Goal: Information Seeking & Learning: Check status

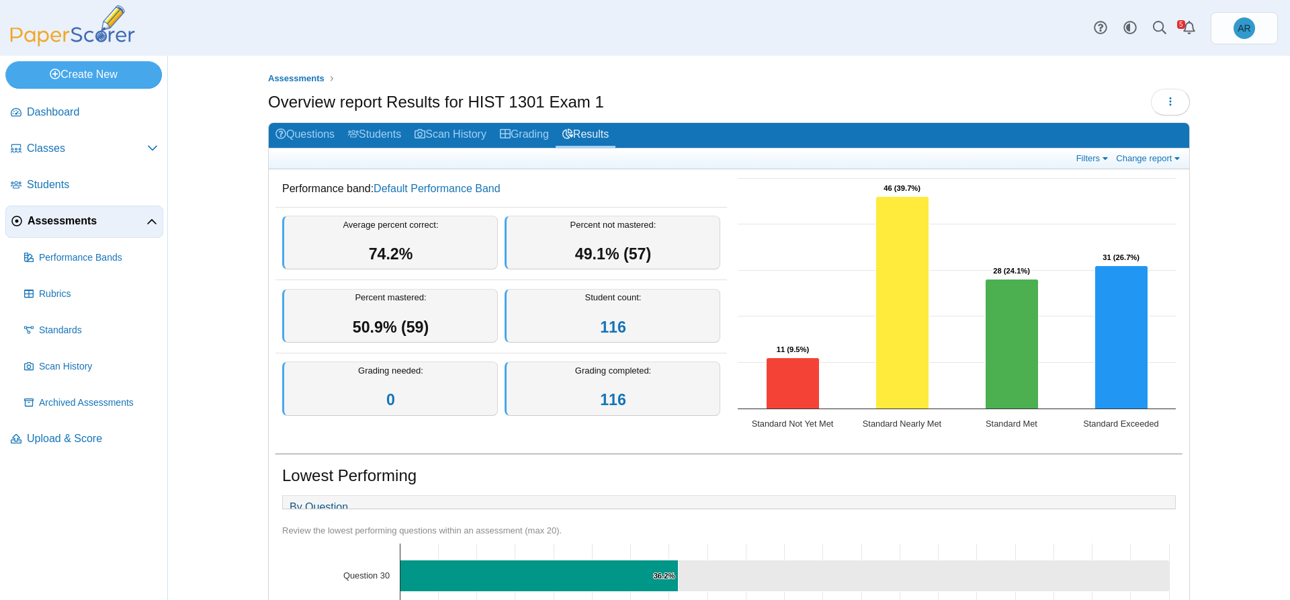
scroll to position [67, 0]
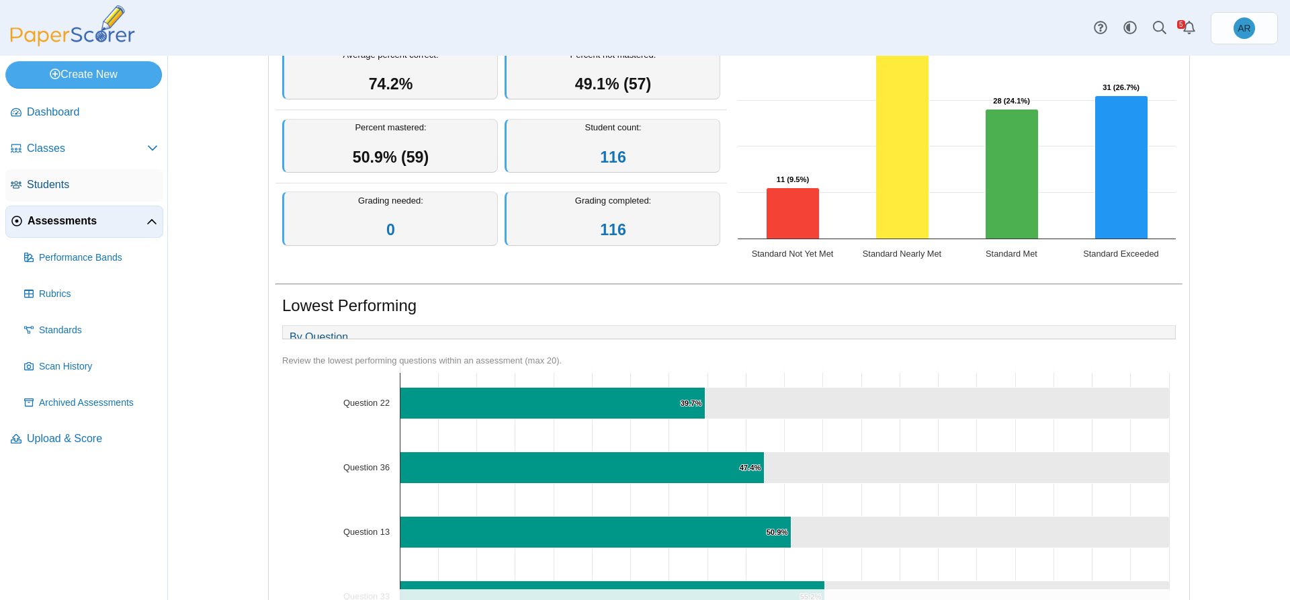
drag, startPoint x: 86, startPoint y: 191, endPoint x: 99, endPoint y: 191, distance: 12.8
click at [86, 191] on span "Students" at bounding box center [92, 184] width 131 height 15
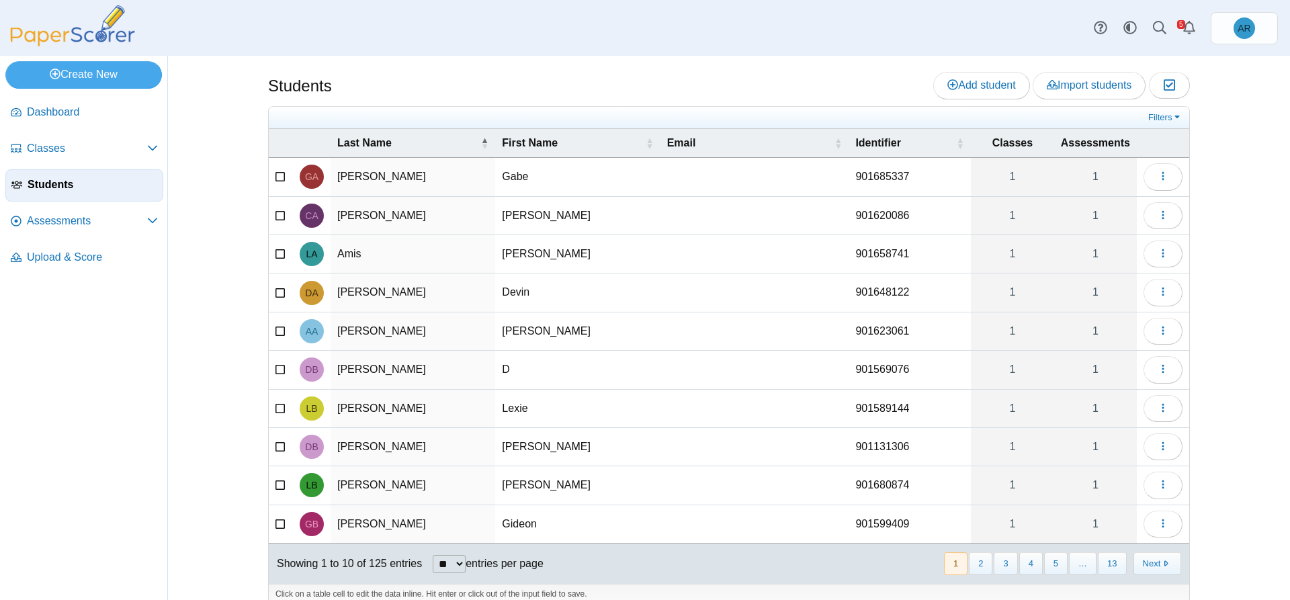
scroll to position [17, 0]
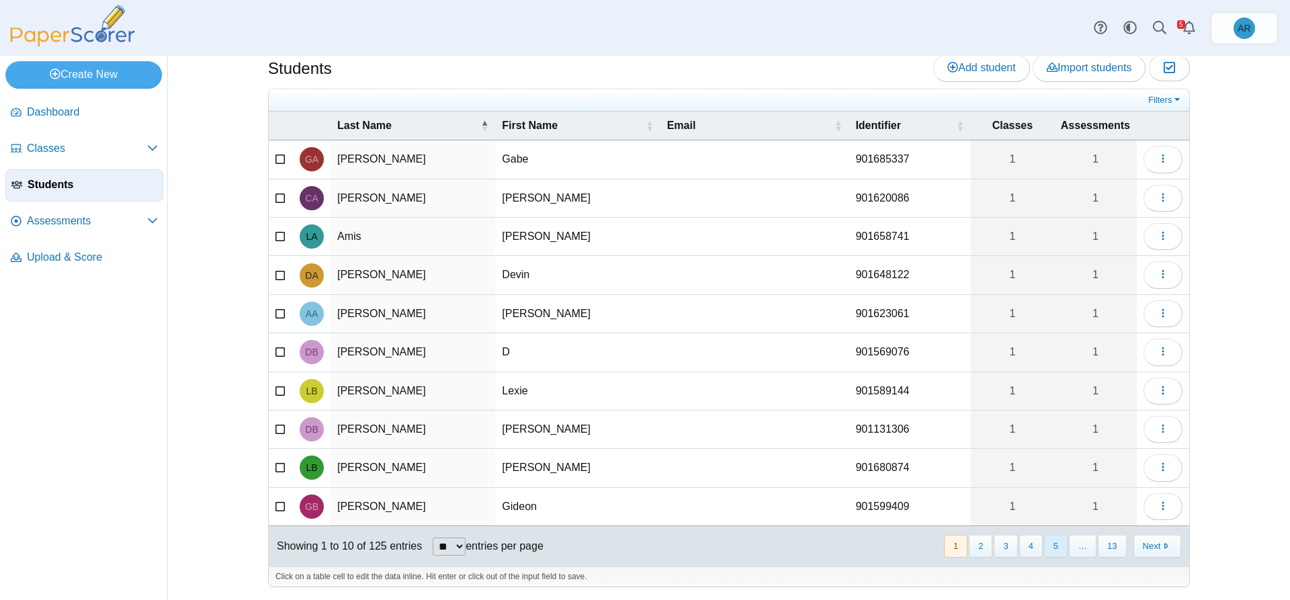
click at [1057, 542] on button "5" at bounding box center [1056, 546] width 24 height 22
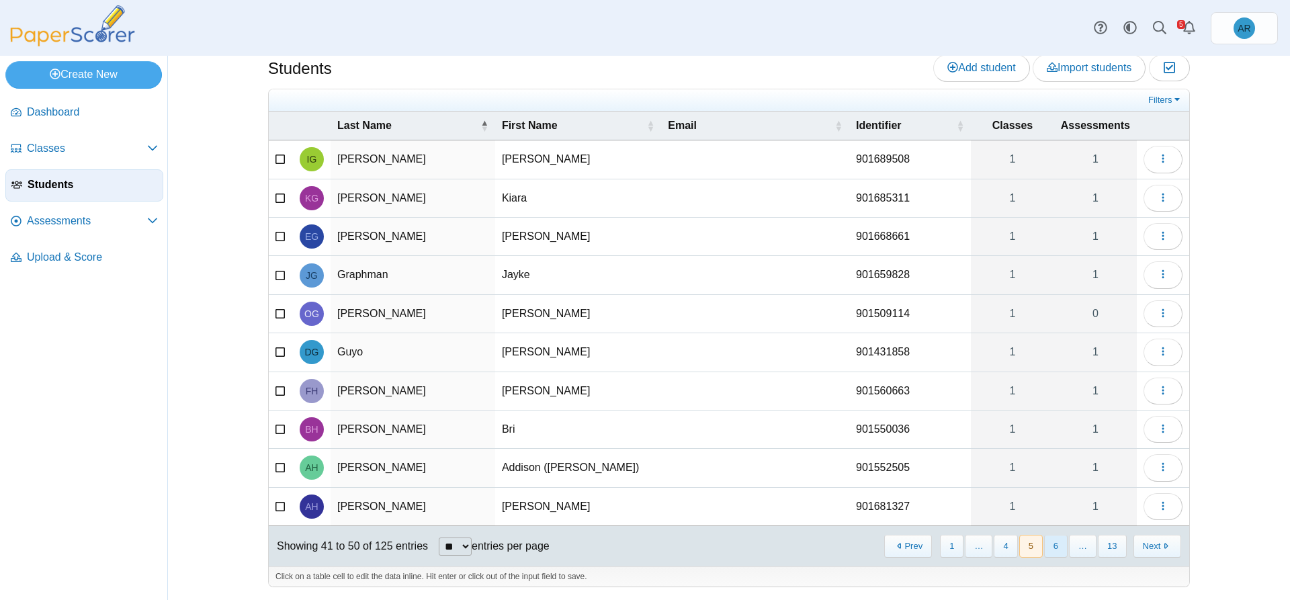
click at [1056, 548] on button "6" at bounding box center [1056, 546] width 24 height 22
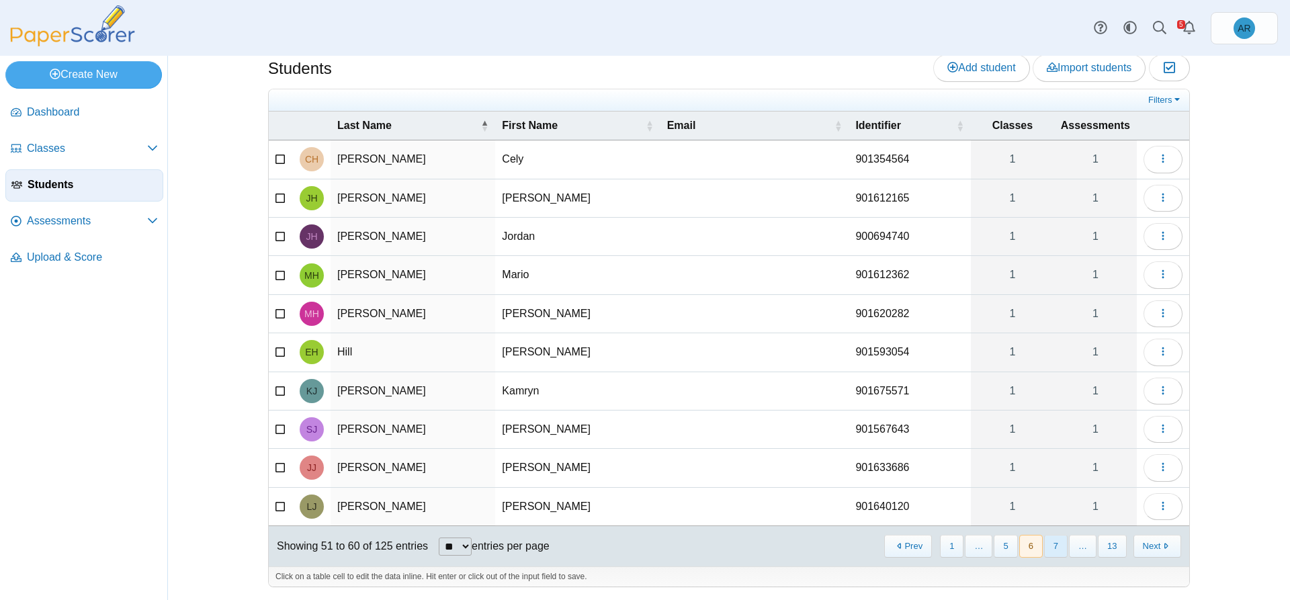
click at [1055, 546] on button "7" at bounding box center [1056, 546] width 24 height 22
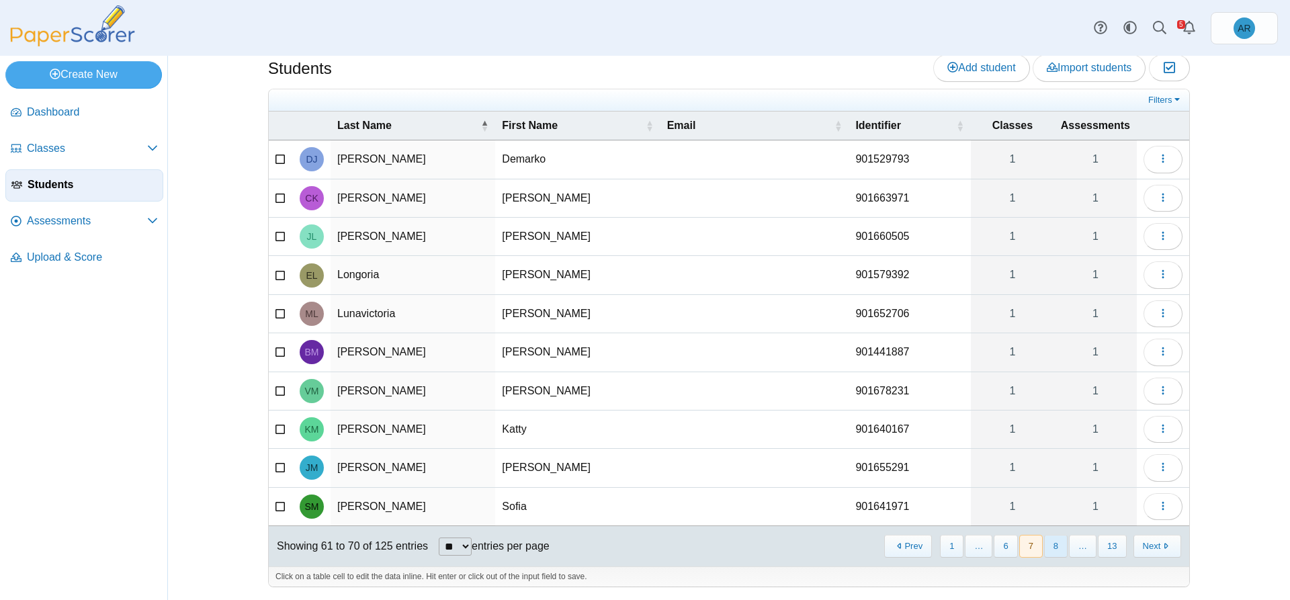
click at [1049, 550] on button "8" at bounding box center [1056, 546] width 24 height 22
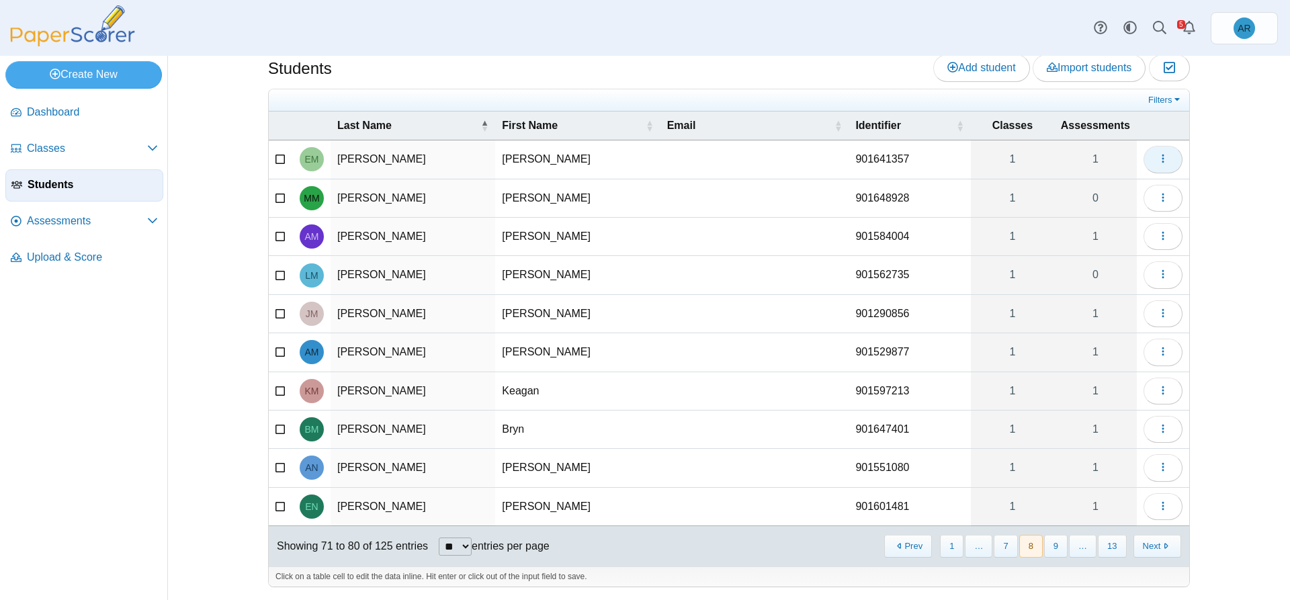
click at [1161, 161] on icon "button" at bounding box center [1163, 158] width 11 height 11
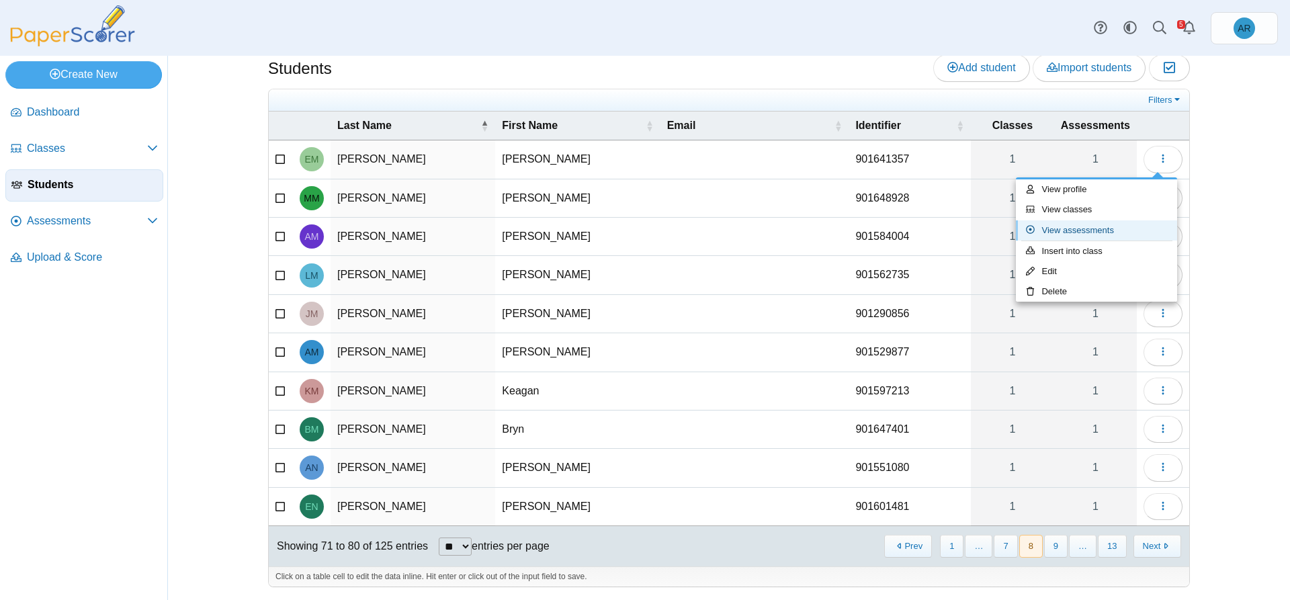
click at [1077, 228] on link "View assessments" at bounding box center [1096, 230] width 161 height 20
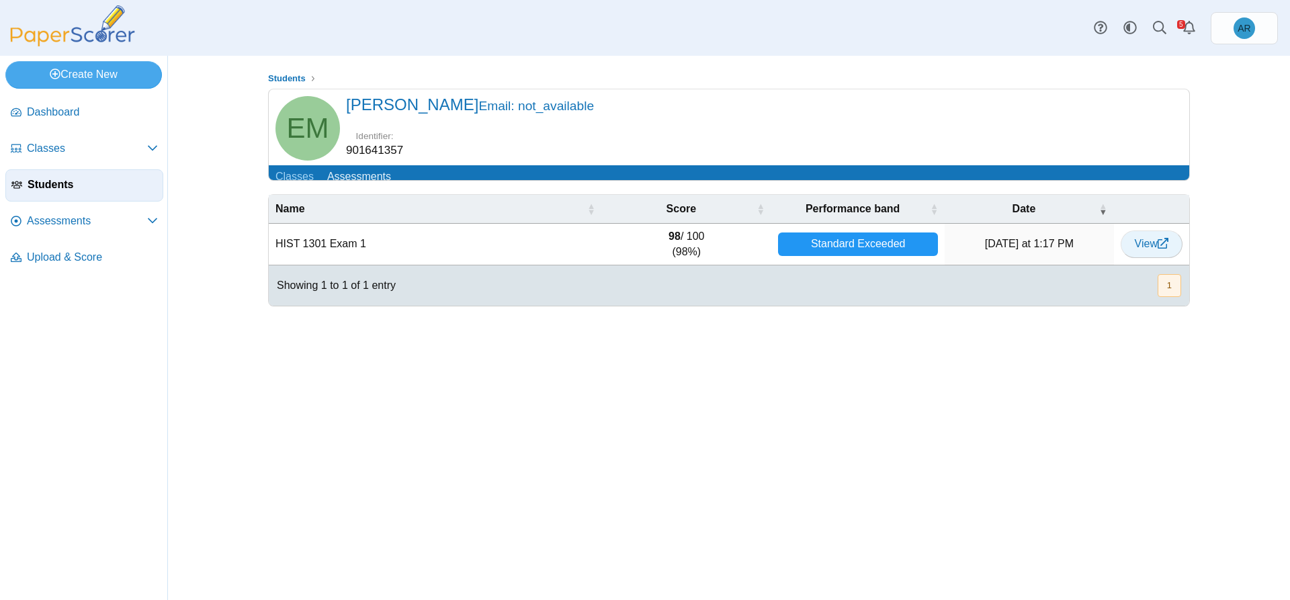
click at [1150, 249] on span "View" at bounding box center [1152, 243] width 34 height 11
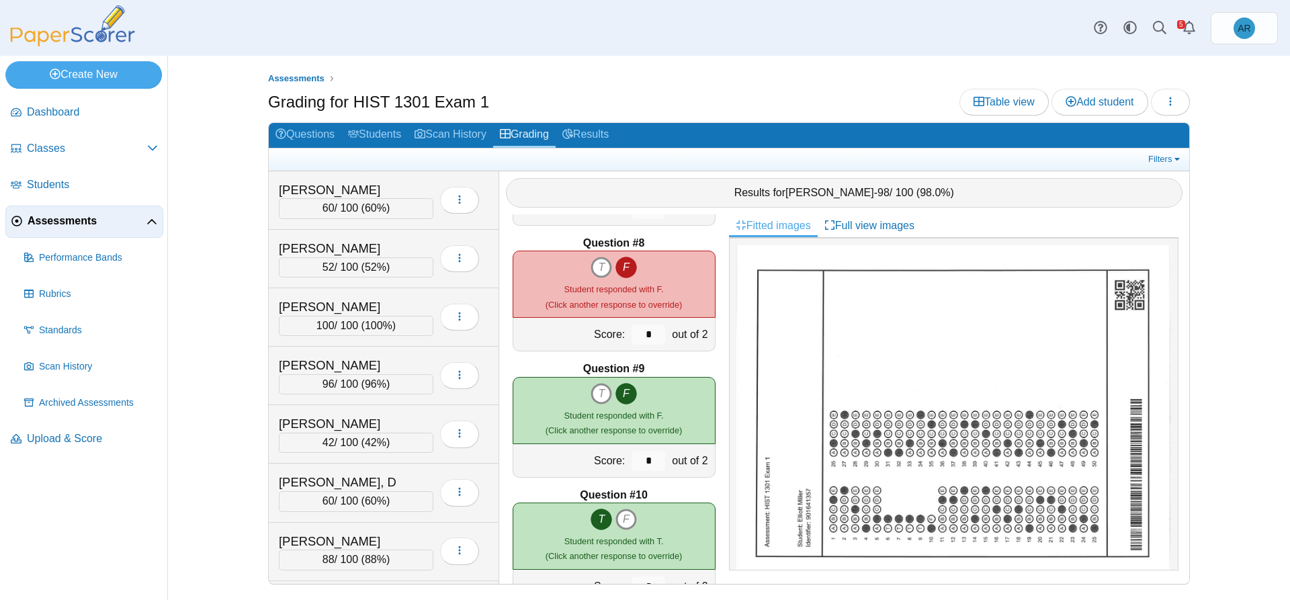
scroll to position [806, 0]
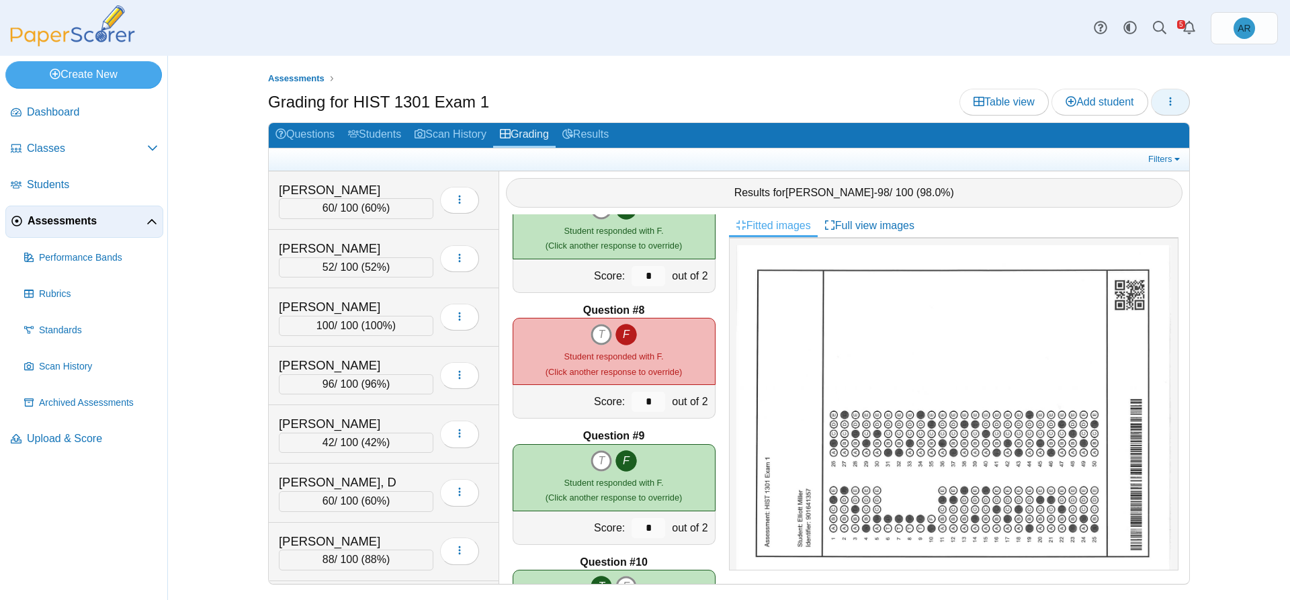
click at [1164, 102] on button "button" at bounding box center [1170, 102] width 39 height 27
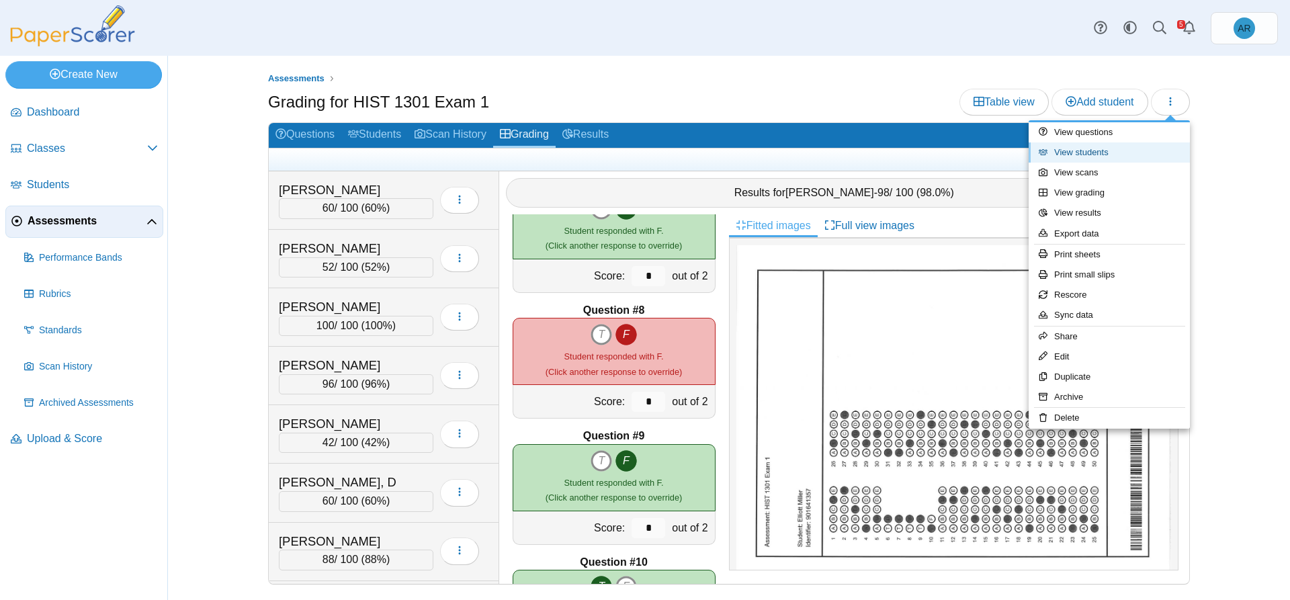
click at [1100, 157] on link "View students" at bounding box center [1109, 152] width 161 height 20
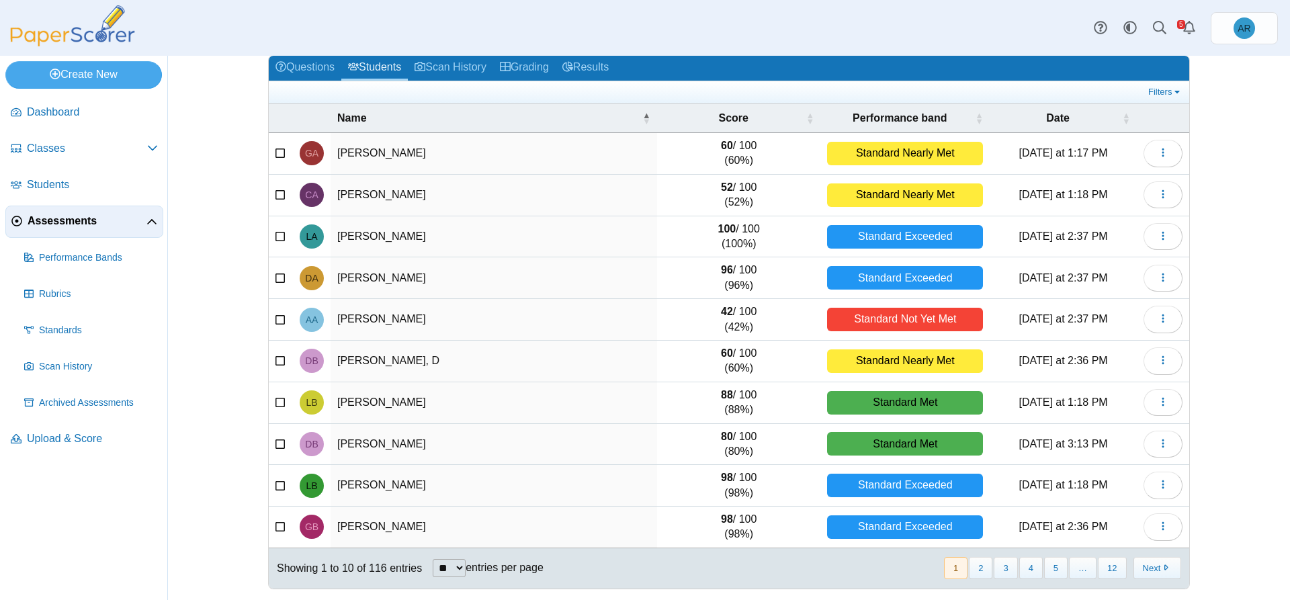
scroll to position [69, 0]
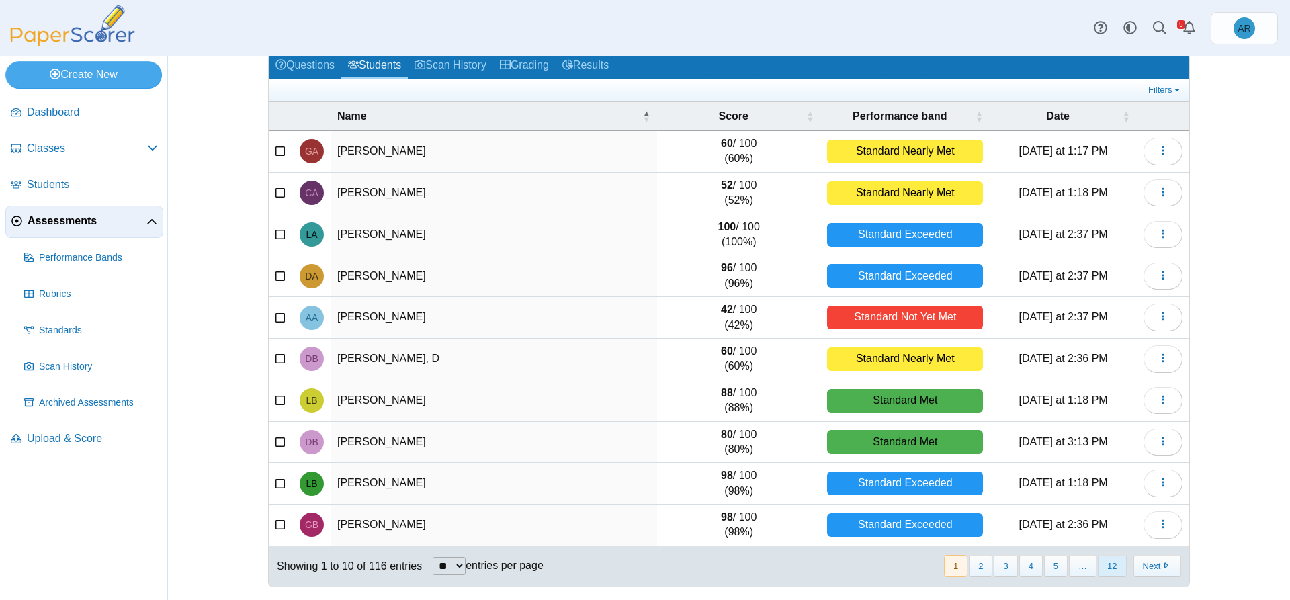
click at [1103, 570] on button "12" at bounding box center [1112, 566] width 28 height 22
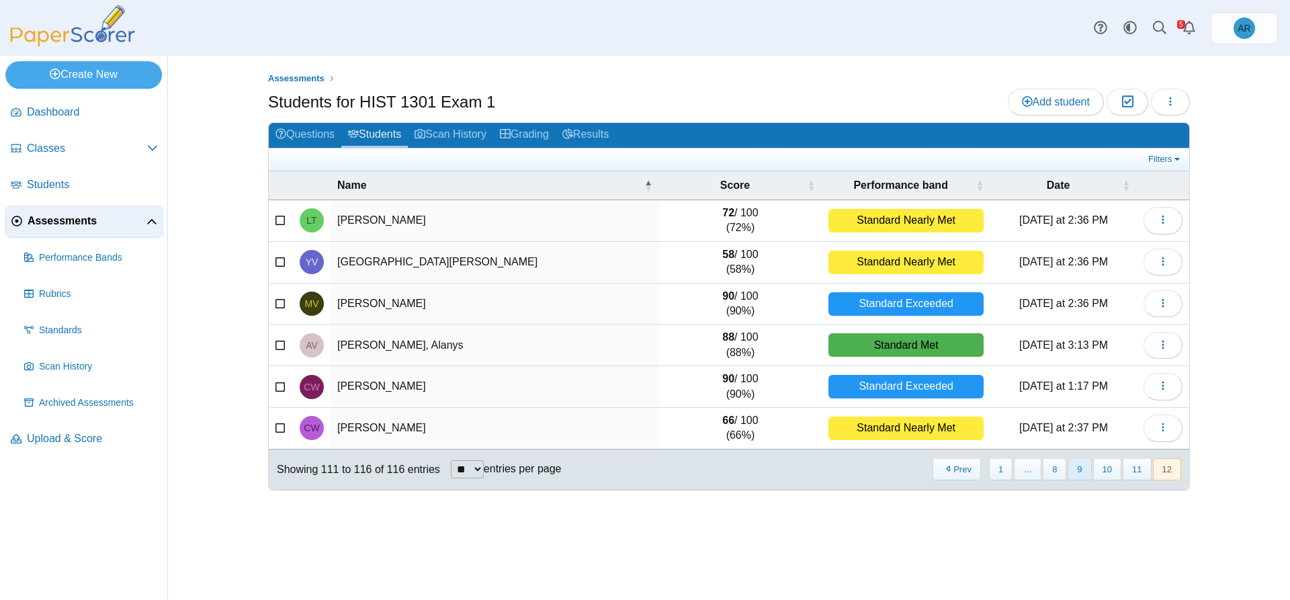
click at [1078, 474] on button "9" at bounding box center [1080, 469] width 24 height 22
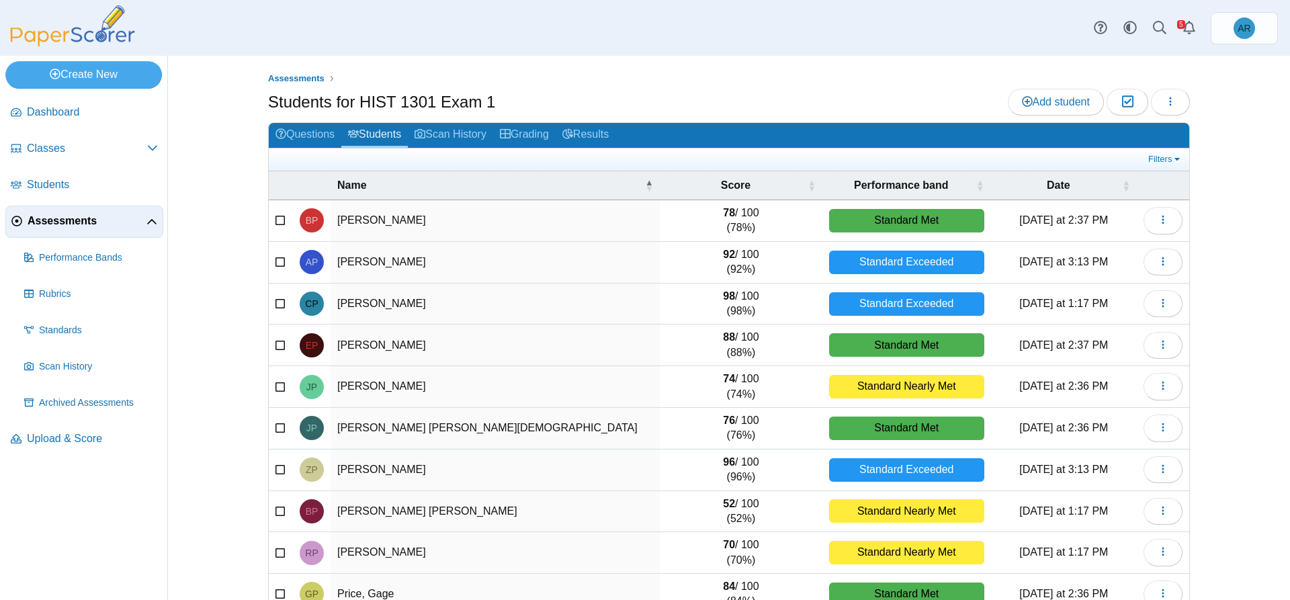
scroll to position [69, 0]
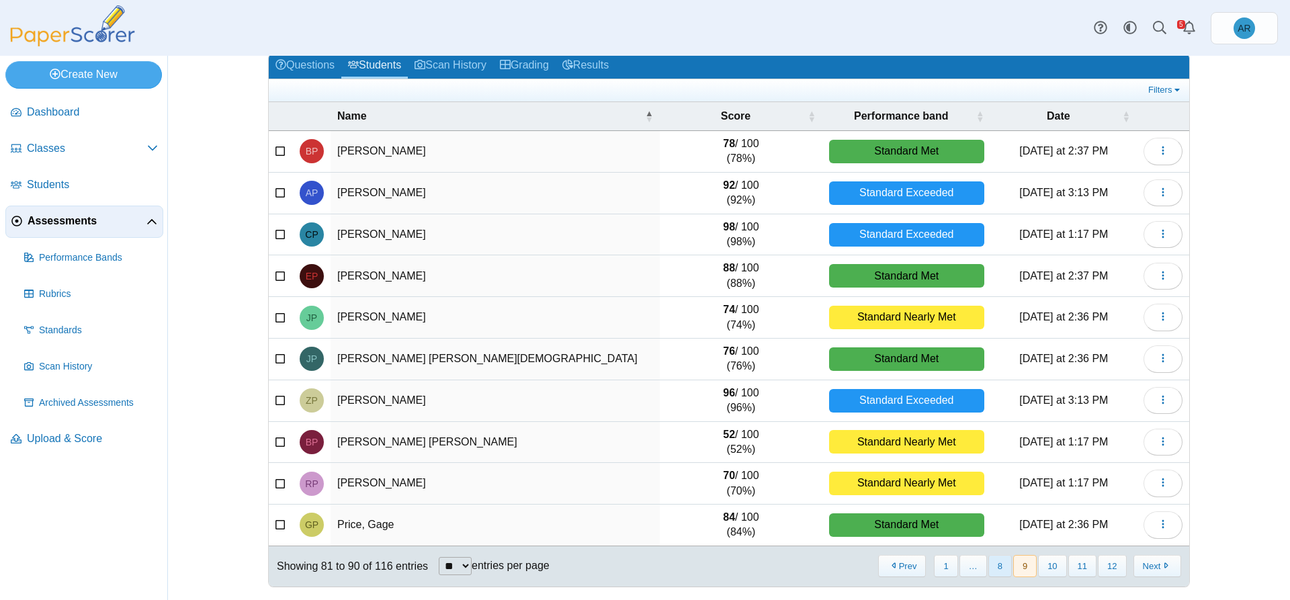
click at [998, 566] on button "8" at bounding box center [1000, 566] width 24 height 22
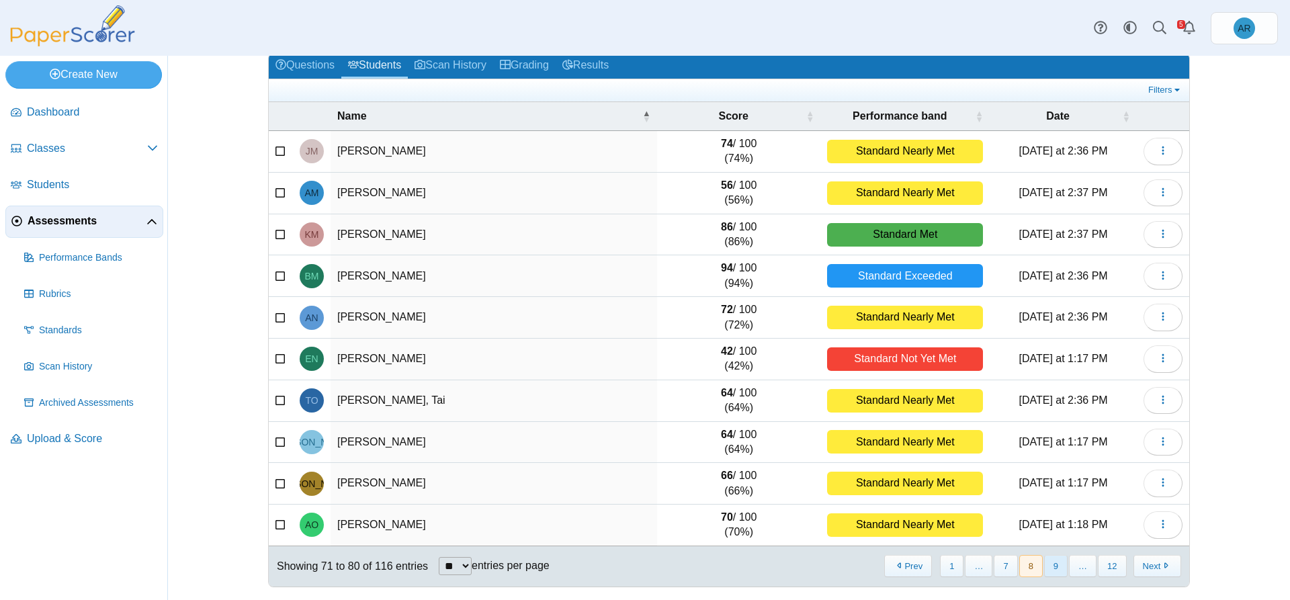
click at [1049, 566] on button "9" at bounding box center [1056, 566] width 24 height 22
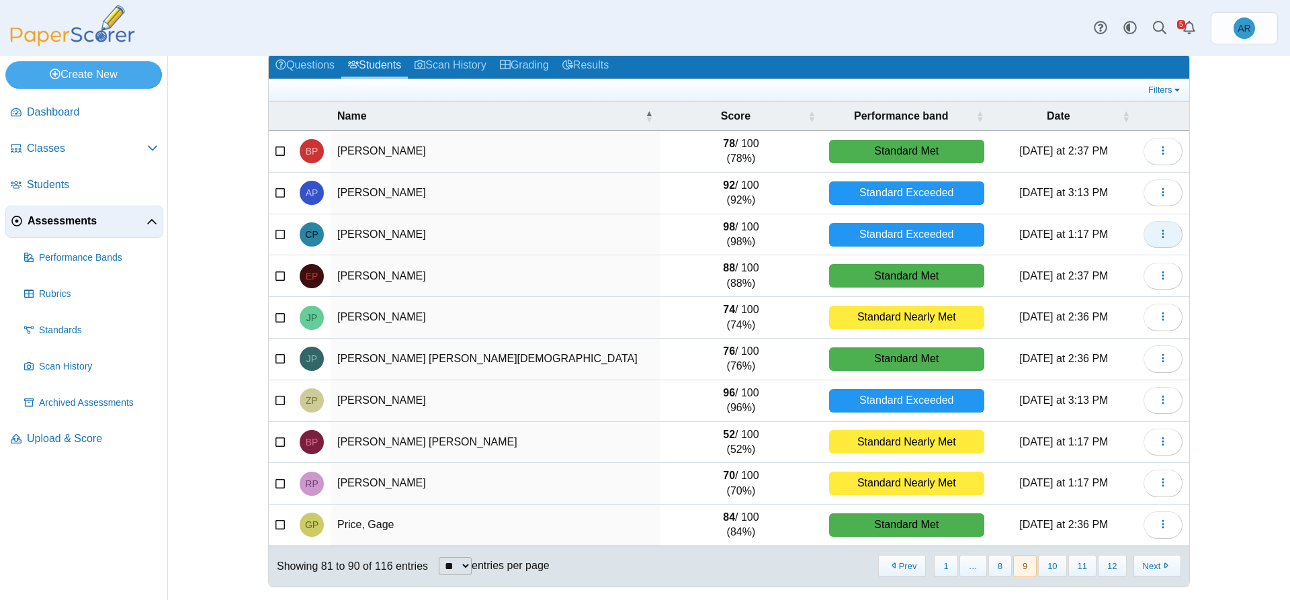
click at [1143, 237] on button "button" at bounding box center [1162, 234] width 39 height 27
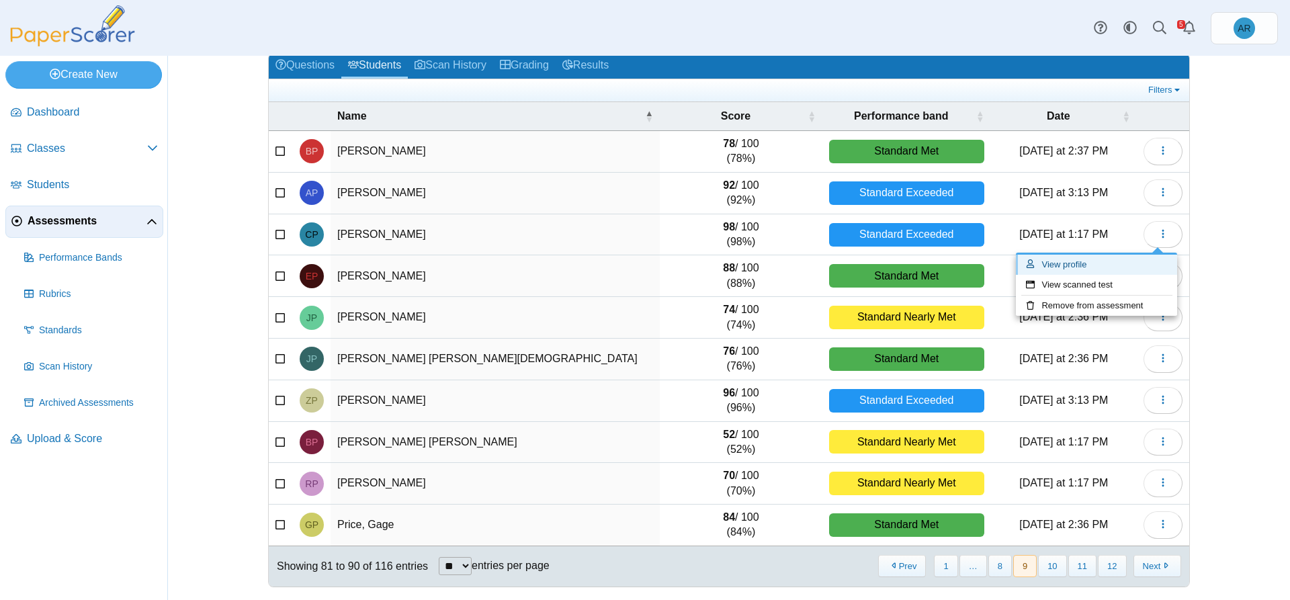
click at [1077, 269] on link "View profile" at bounding box center [1096, 265] width 161 height 20
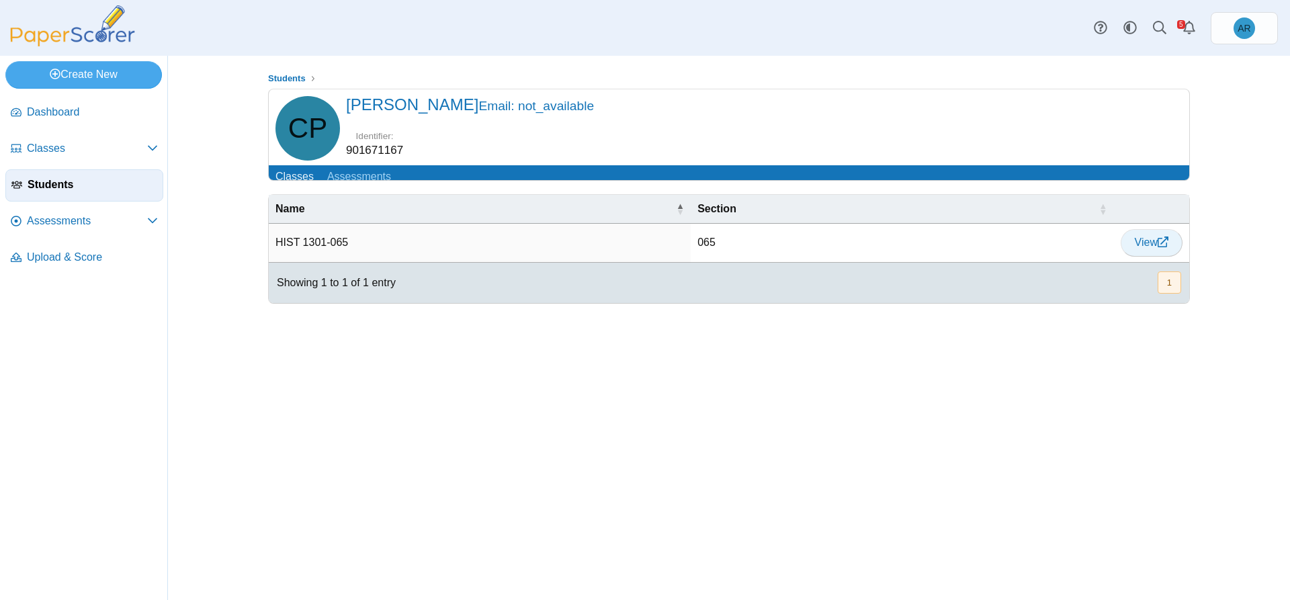
click at [1143, 248] on span "View" at bounding box center [1152, 241] width 34 height 11
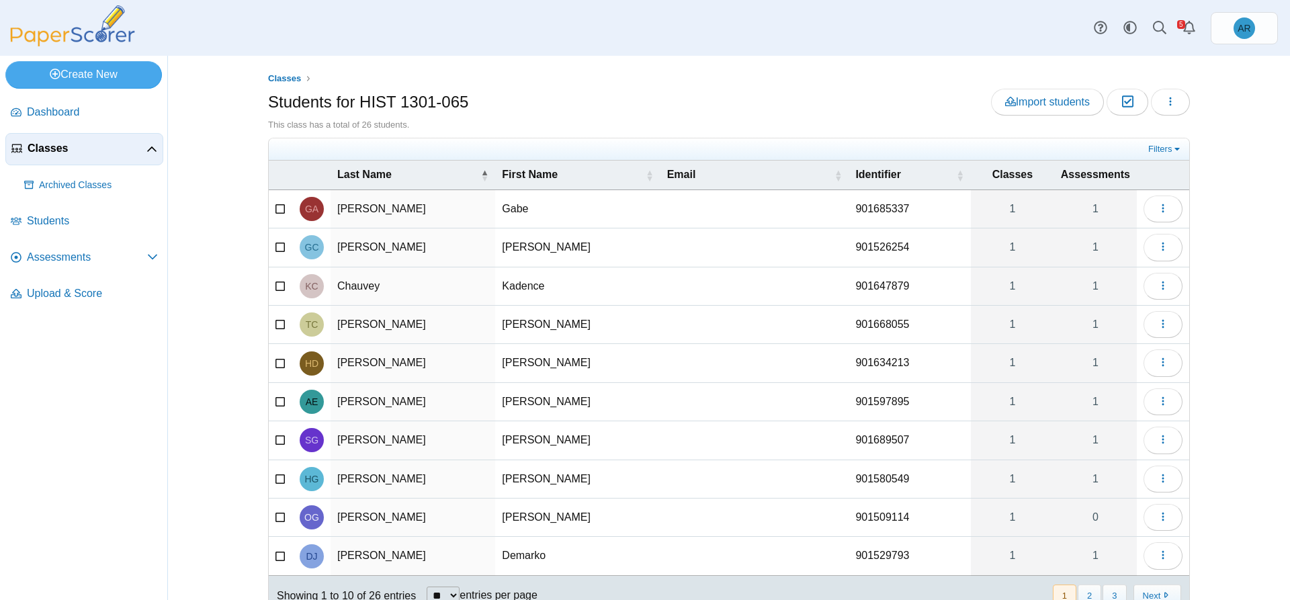
scroll to position [49, 0]
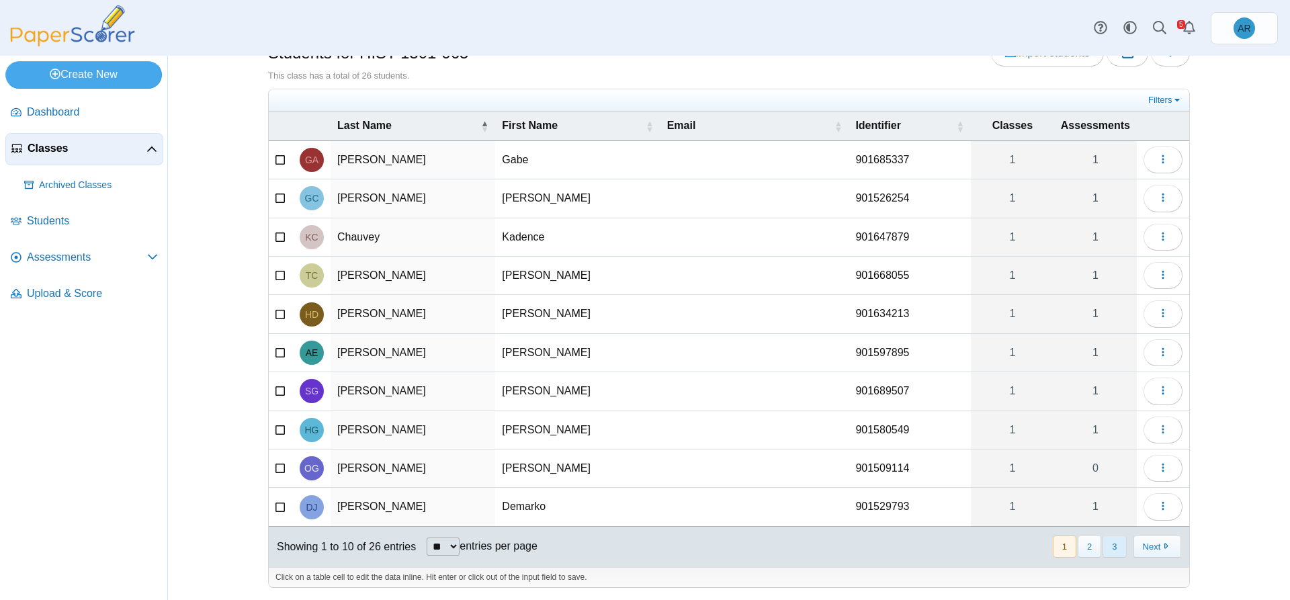
click at [1105, 544] on button "3" at bounding box center [1114, 546] width 24 height 22
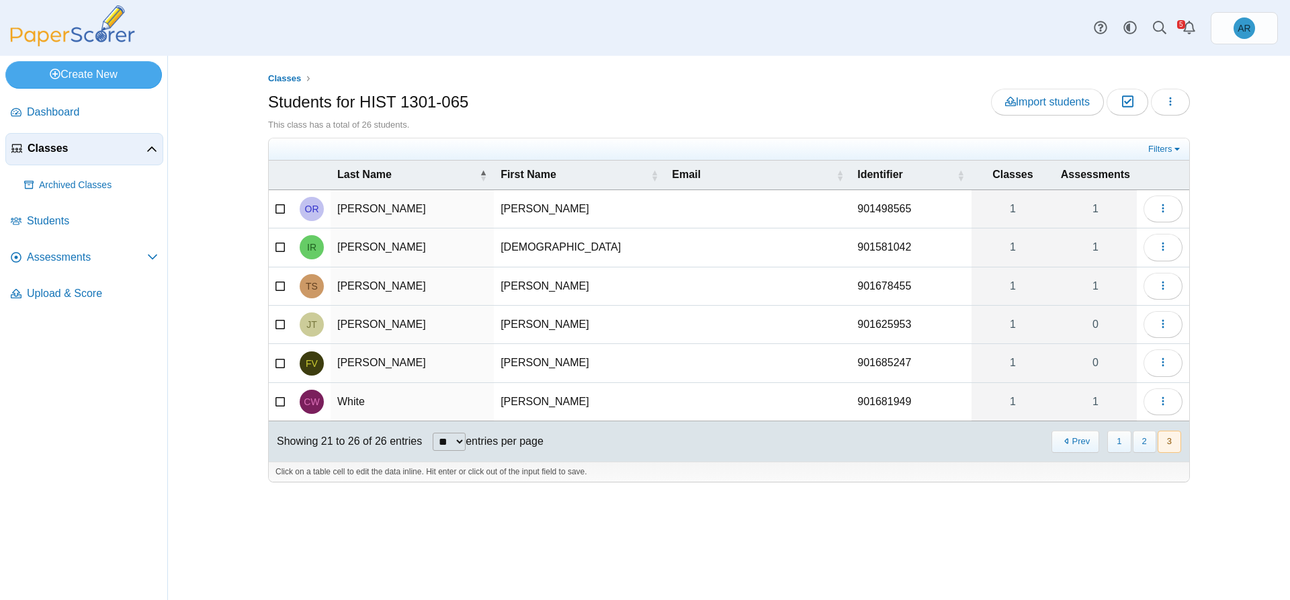
scroll to position [0, 0]
click at [1141, 443] on button "2" at bounding box center [1145, 442] width 24 height 22
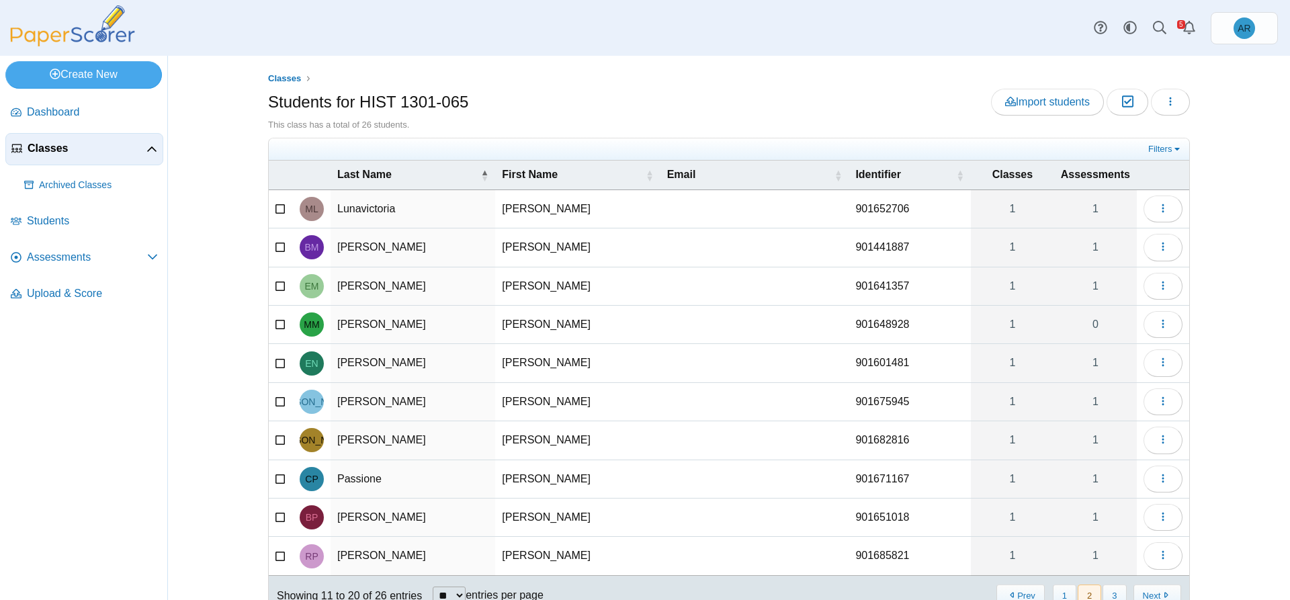
scroll to position [6, 0]
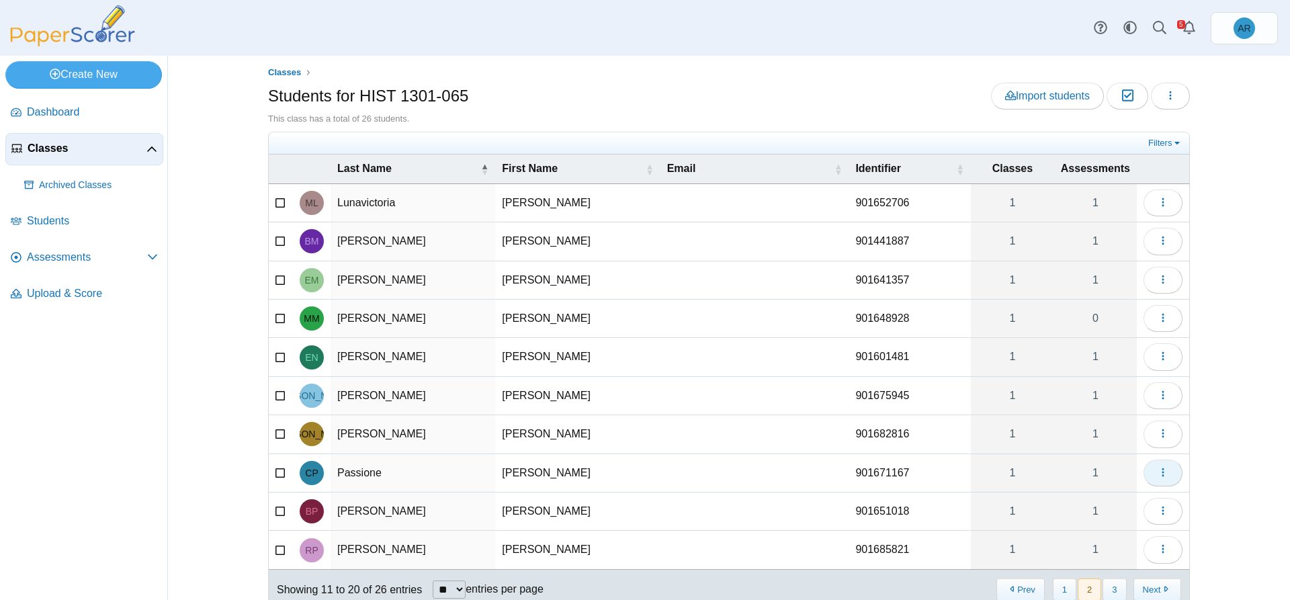
click at [1158, 470] on icon "button" at bounding box center [1163, 472] width 11 height 11
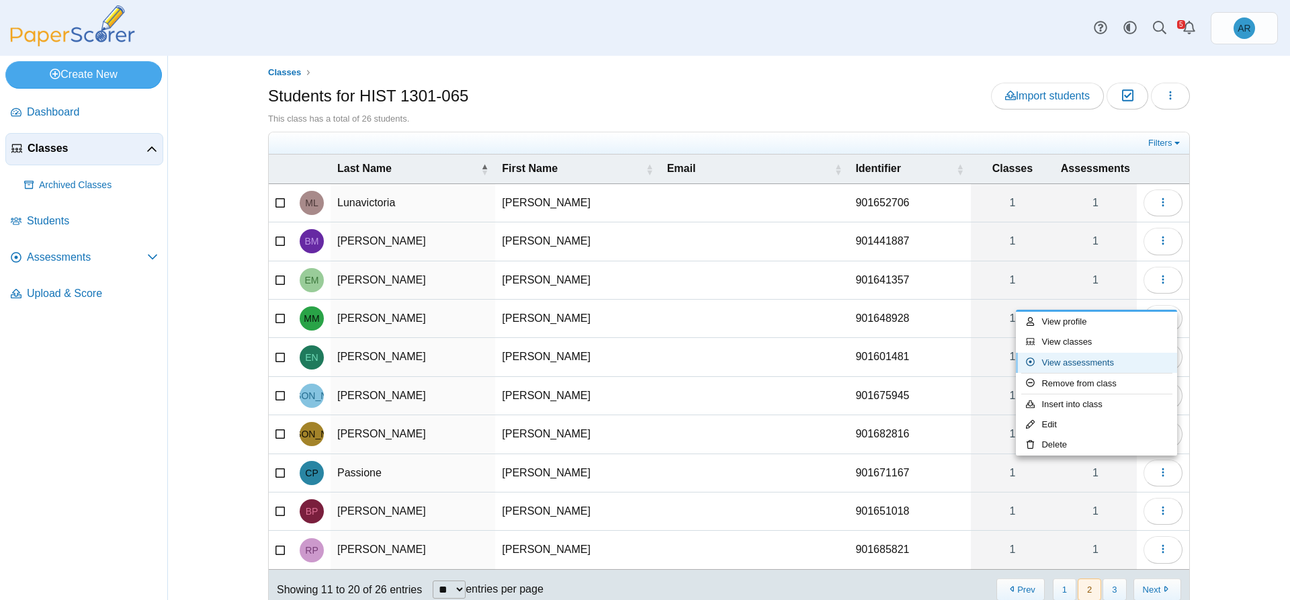
click at [1095, 367] on link "View assessments" at bounding box center [1096, 363] width 161 height 20
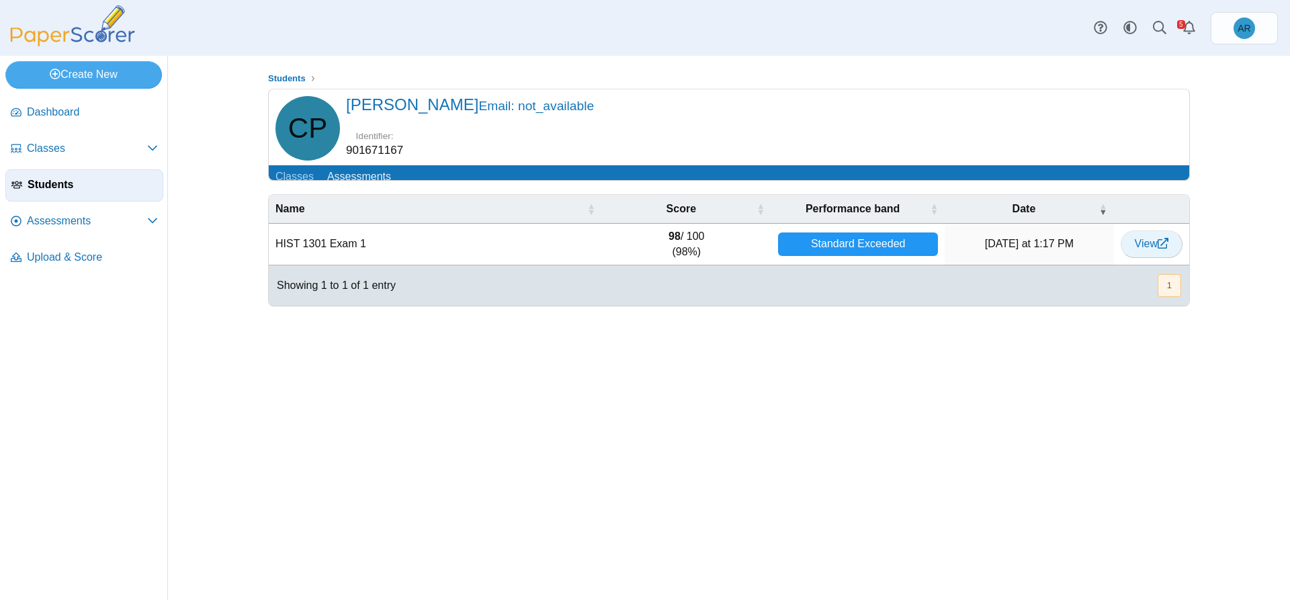
click at [1149, 249] on span "View" at bounding box center [1152, 243] width 34 height 11
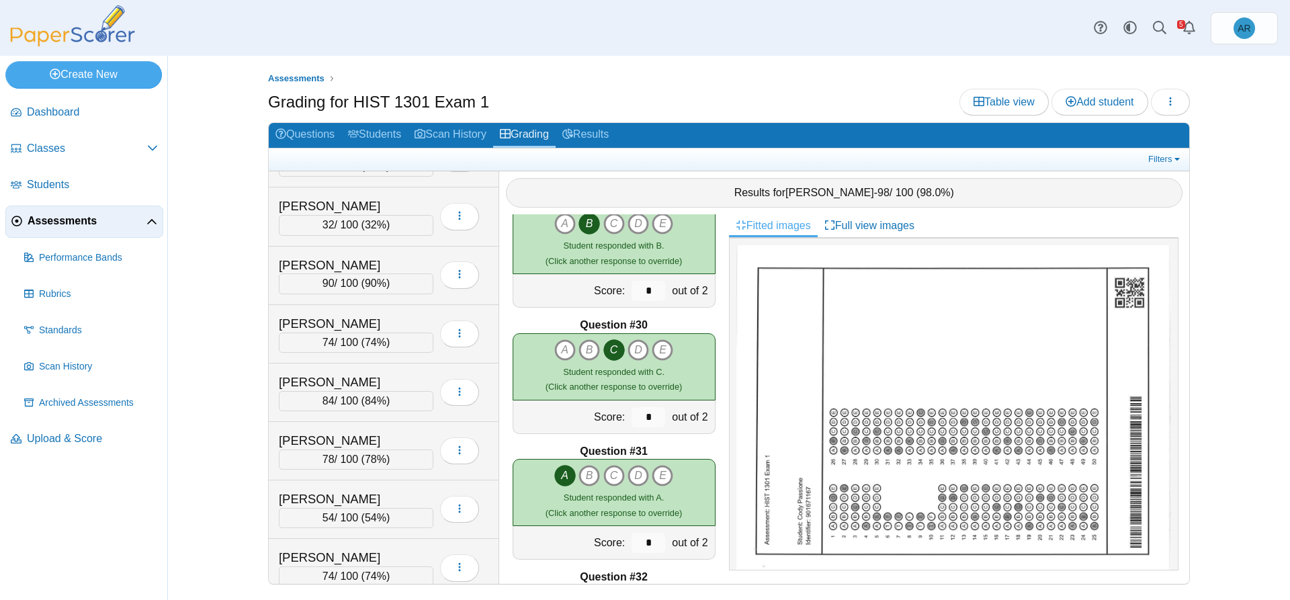
scroll to position [3225, 0]
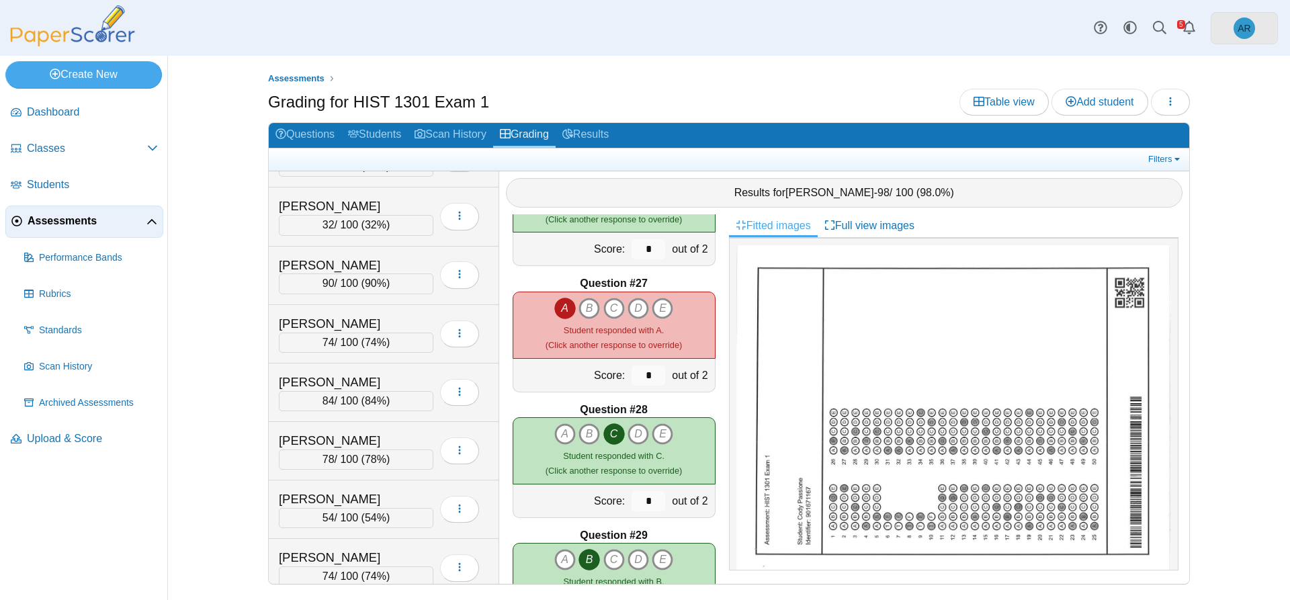
click at [1252, 37] on link "AR" at bounding box center [1244, 28] width 67 height 32
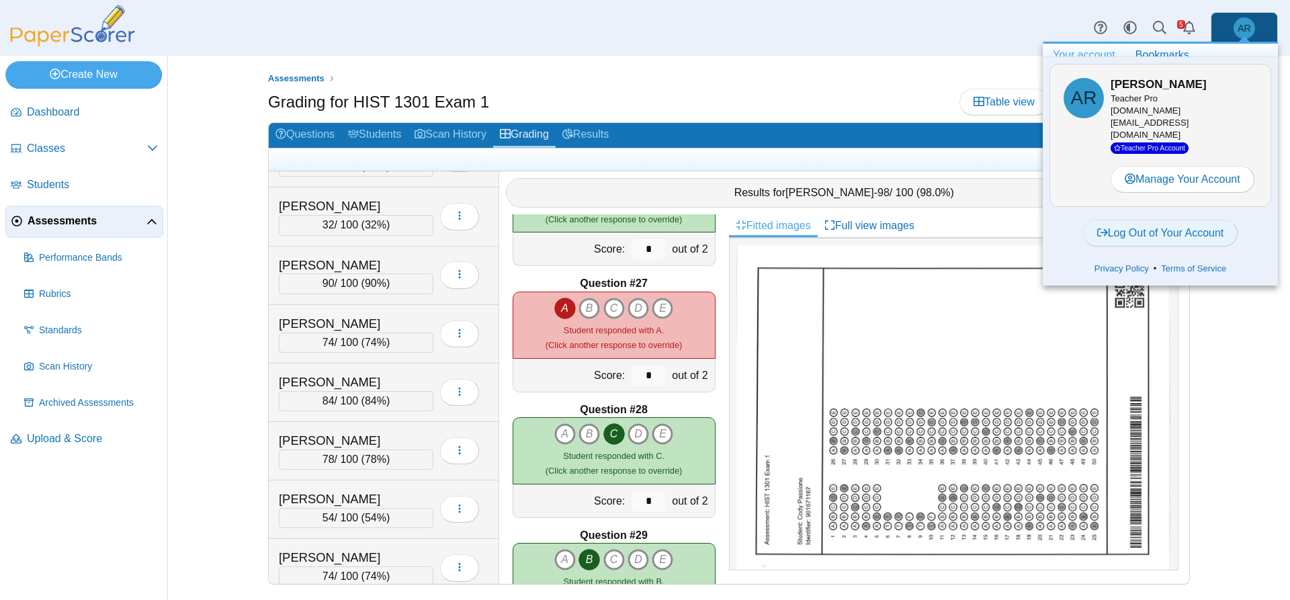
click at [1172, 220] on link "Log Out of Your Account" at bounding box center [1160, 233] width 155 height 27
